Goal: Task Accomplishment & Management: Manage account settings

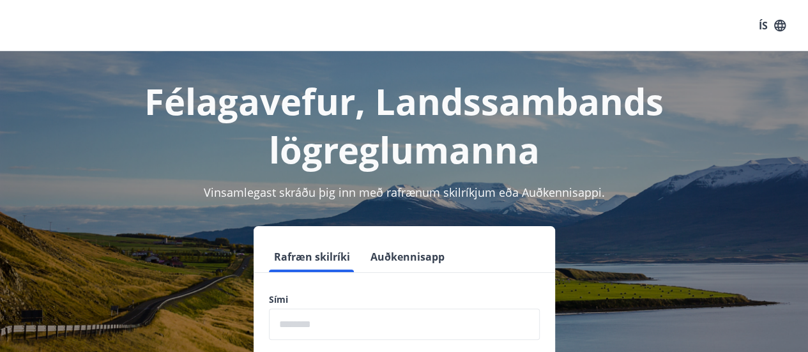
click at [334, 257] on button "Rafræn skilríki" at bounding box center [312, 256] width 86 height 31
click at [334, 324] on input "phone" at bounding box center [404, 324] width 271 height 31
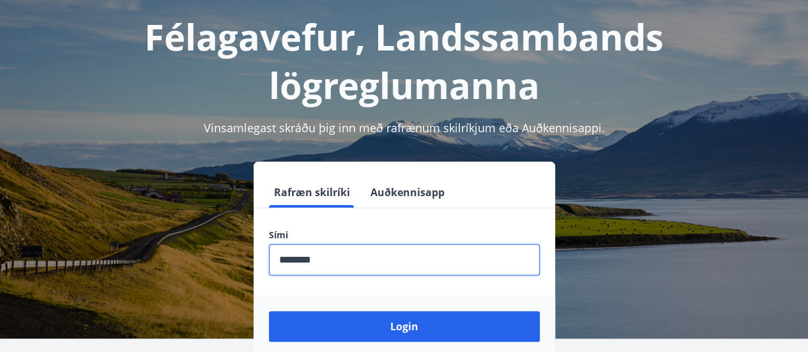
scroll to position [64, 0]
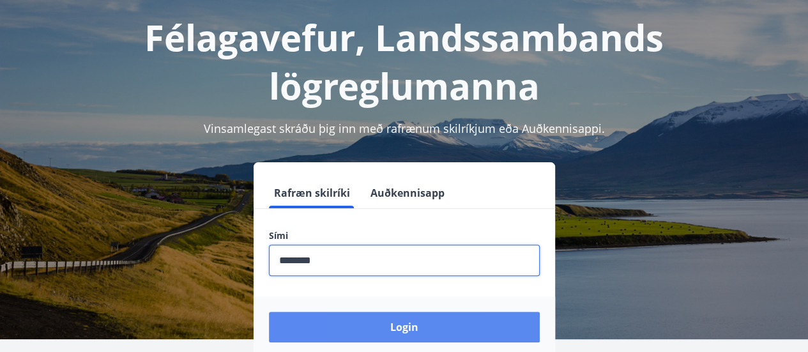
type input "********"
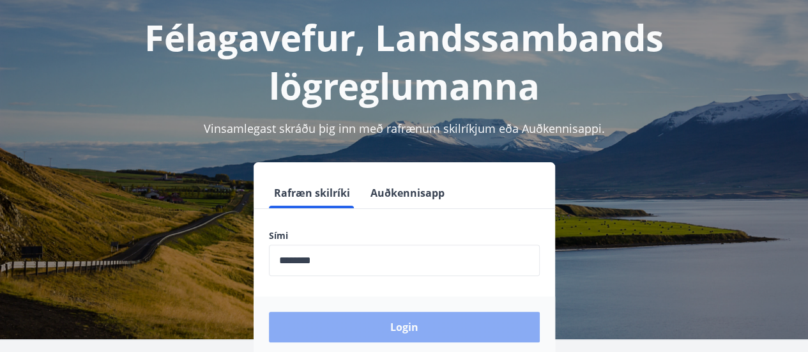
click at [370, 324] on button "Login" at bounding box center [404, 327] width 271 height 31
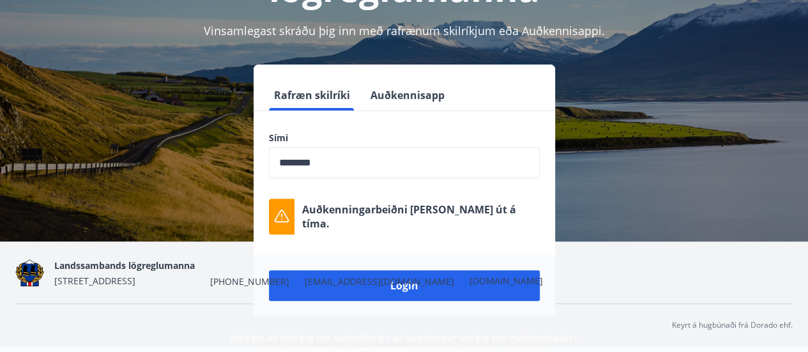
scroll to position [166, 0]
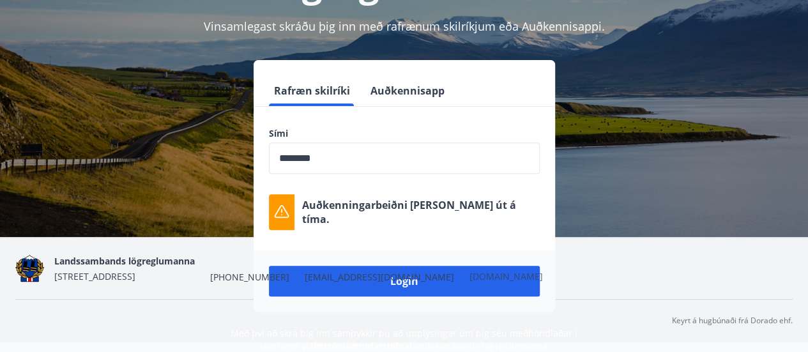
click at [469, 277] on link "[DOMAIN_NAME]" at bounding box center [505, 276] width 73 height 12
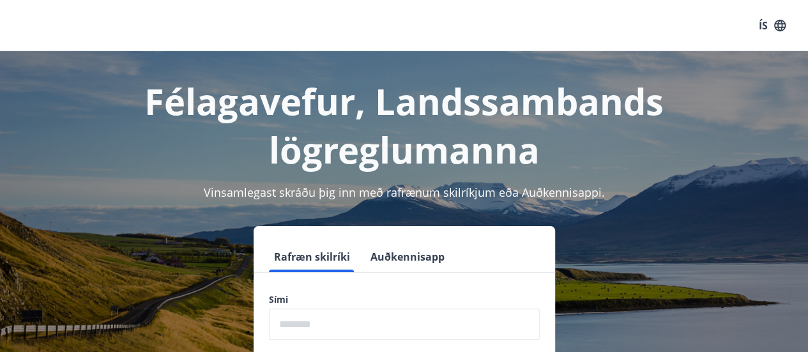
click at [324, 317] on input "phone" at bounding box center [404, 324] width 271 height 31
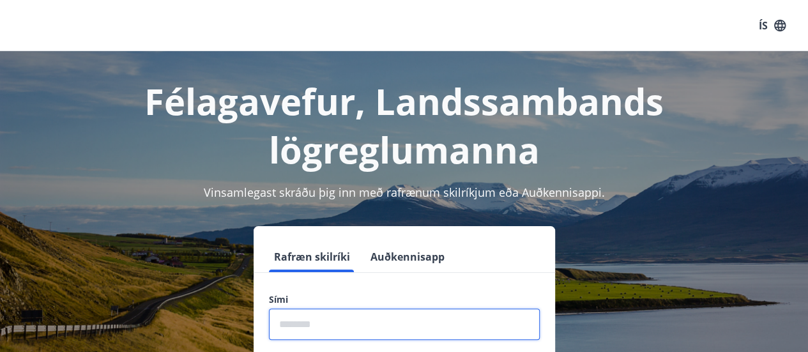
type input "********"
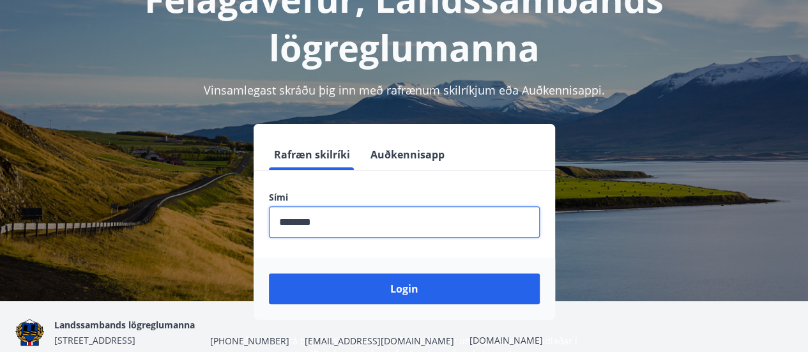
scroll to position [128, 0]
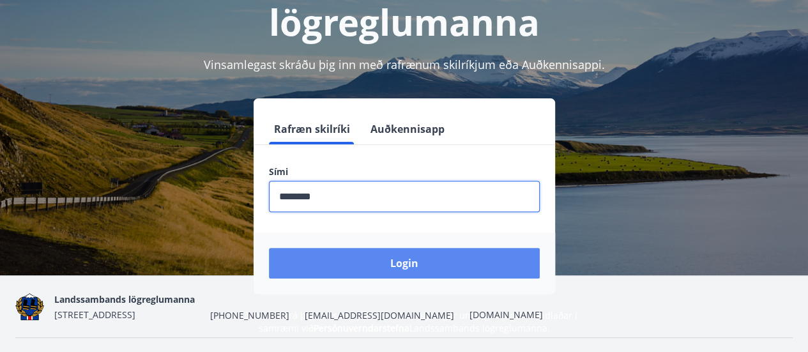
click at [372, 261] on button "Login" at bounding box center [404, 263] width 271 height 31
